Goal: Task Accomplishment & Management: Manage account settings

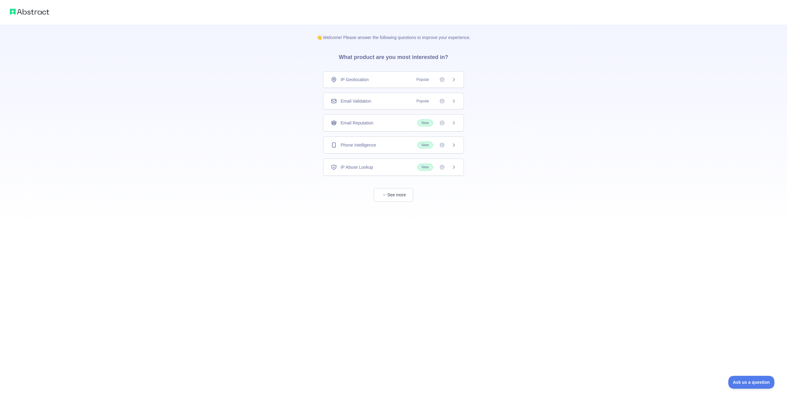
click at [445, 104] on icon at bounding box center [442, 101] width 6 height 6
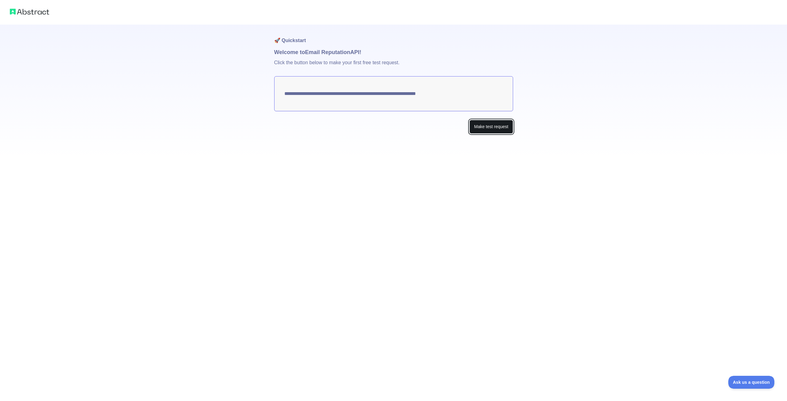
click at [487, 127] on button "Make test request" at bounding box center [490, 127] width 43 height 14
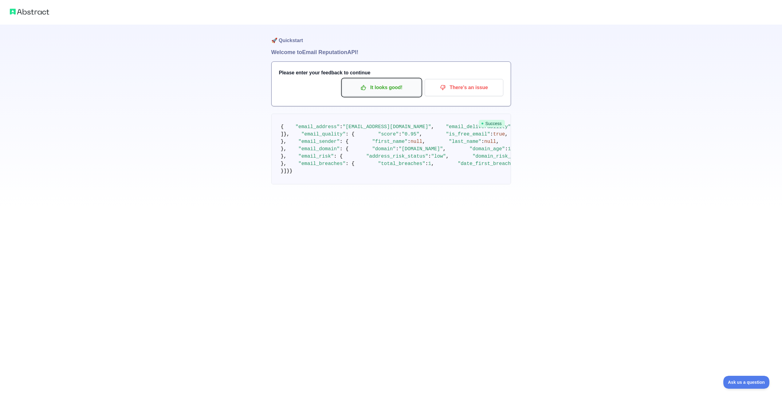
click at [372, 89] on p "It looks good!" at bounding box center [381, 87] width 69 height 10
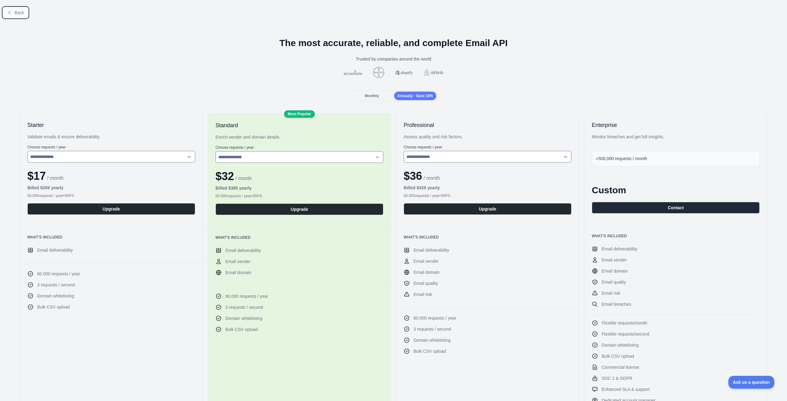
click at [25, 13] on button "Back" at bounding box center [15, 12] width 25 height 10
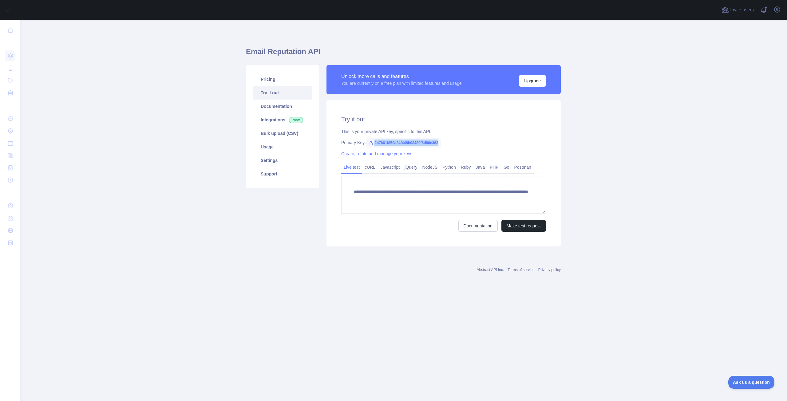
drag, startPoint x: 373, startPoint y: 142, endPoint x: 450, endPoint y: 143, distance: 76.6
click at [450, 143] on div "Primary Key: 2b7661f850a34f448b08489f6d86e363" at bounding box center [443, 143] width 205 height 6
copy span "2b7661f850a34f448b08489f6d86e363"
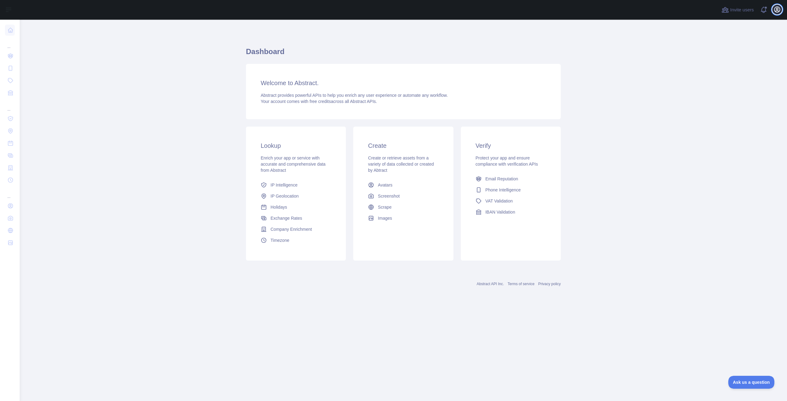
click at [779, 11] on icon "button" at bounding box center [778, 10] width 6 height 6
click at [764, 46] on link "Account settings" at bounding box center [747, 44] width 69 height 11
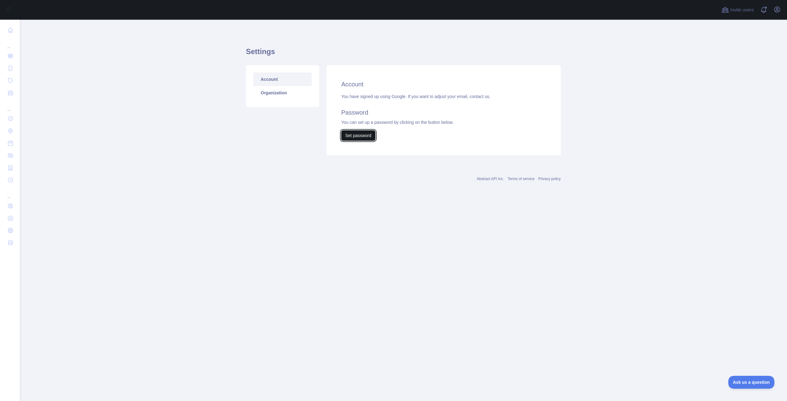
click at [356, 138] on button "Set password" at bounding box center [358, 135] width 34 height 10
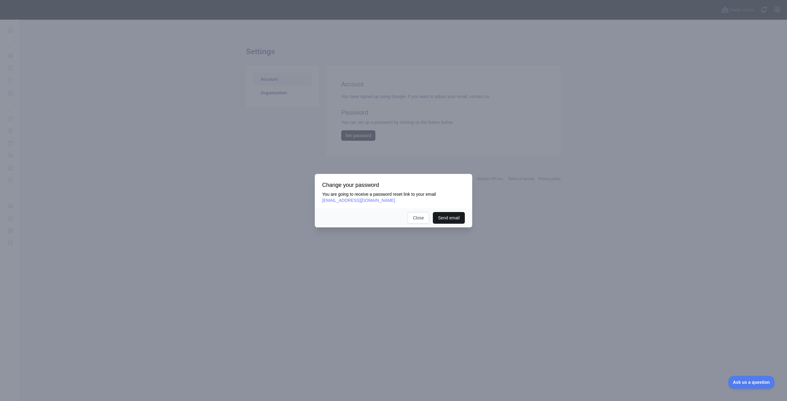
click at [443, 217] on button "Send email" at bounding box center [449, 218] width 32 height 12
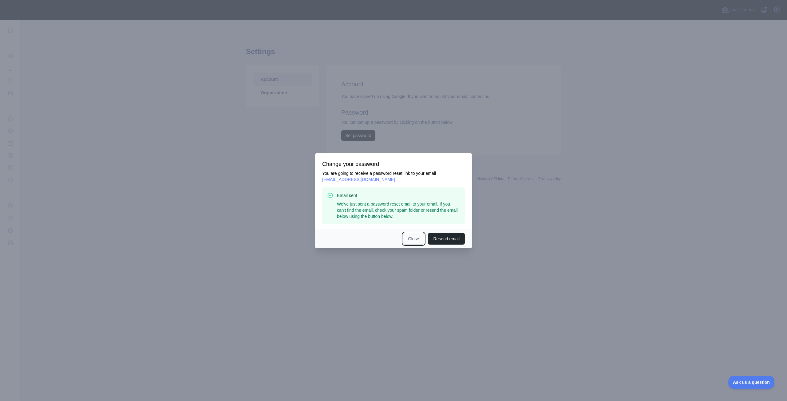
click at [408, 235] on button "Close" at bounding box center [414, 239] width 22 height 12
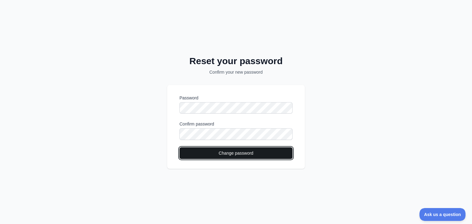
click at [267, 156] on button "Change password" at bounding box center [236, 154] width 113 height 12
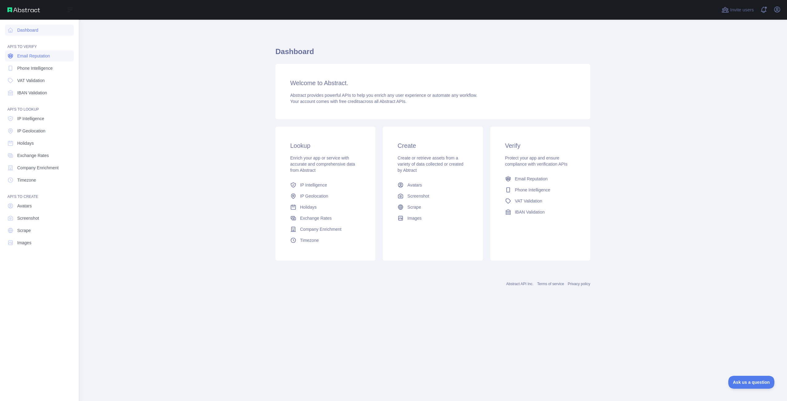
click at [19, 59] on link "Email Reputation" at bounding box center [39, 55] width 69 height 11
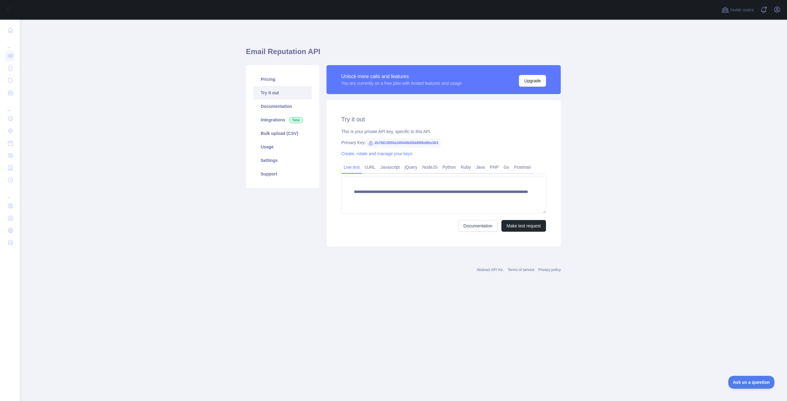
click at [289, 92] on link "Try it out" at bounding box center [282, 93] width 58 height 14
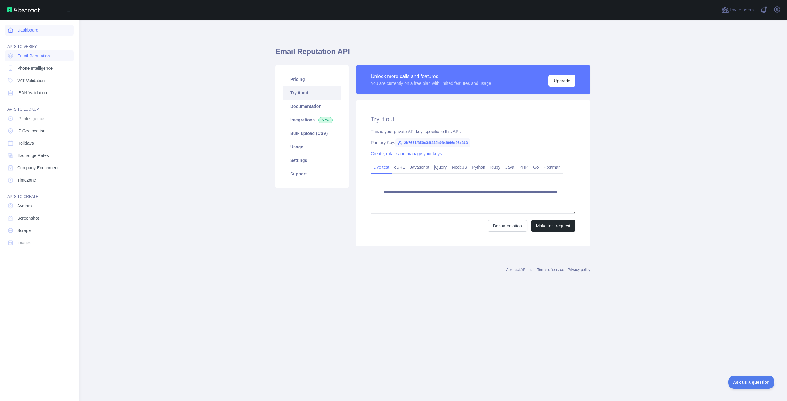
click at [10, 32] on icon at bounding box center [10, 30] width 5 height 5
